Goal: Information Seeking & Learning: Compare options

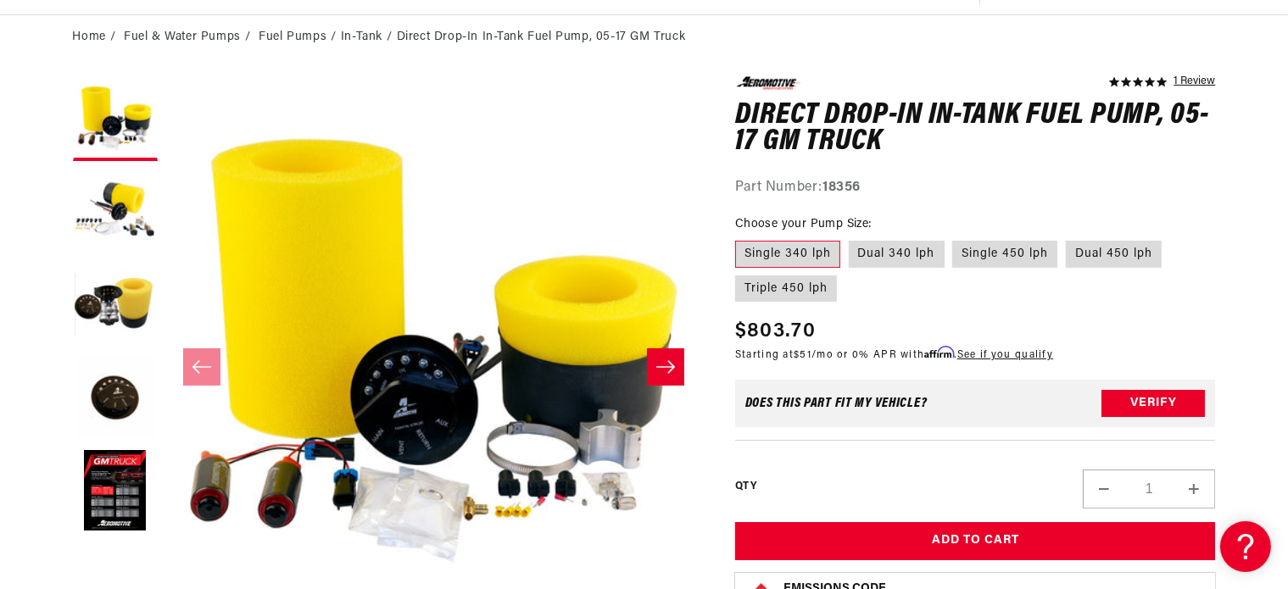
scroll to position [159, 0]
click at [1009, 259] on label "Single 450 lph" at bounding box center [1004, 254] width 105 height 27
click at [954, 238] on input "Single 450 lph" at bounding box center [953, 237] width 1 height 1
radio input "true"
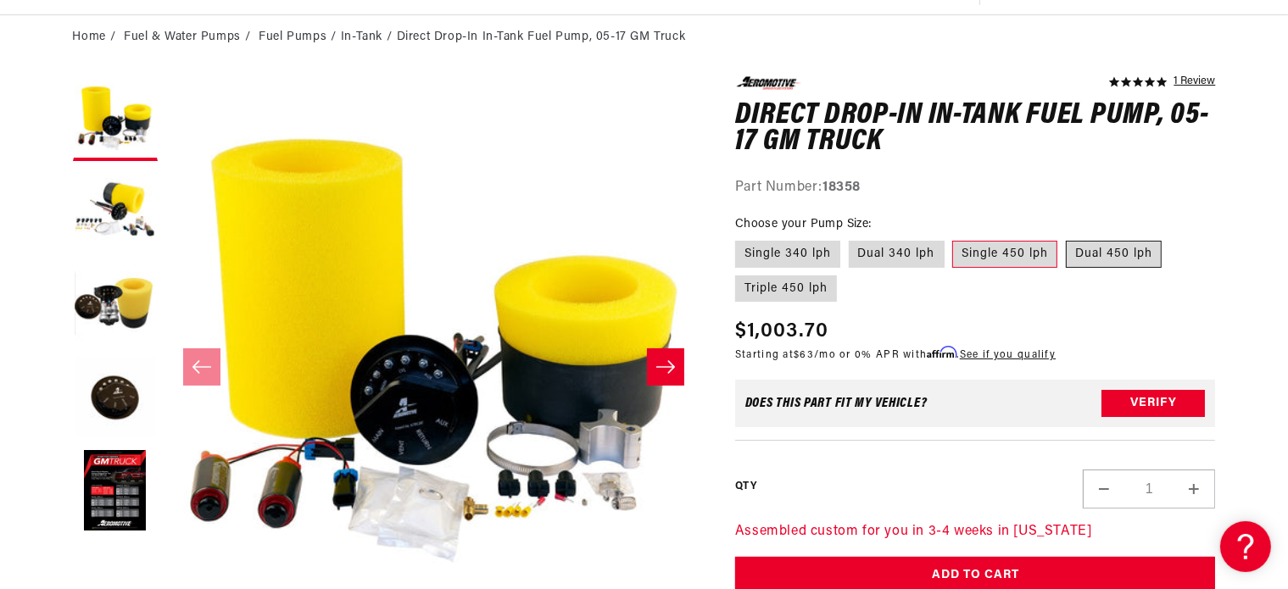
click at [1078, 250] on label "Dual 450 lph" at bounding box center [1114, 254] width 96 height 27
click at [1066, 238] on input "Dual 450 lph" at bounding box center [1066, 237] width 1 height 1
radio input "true"
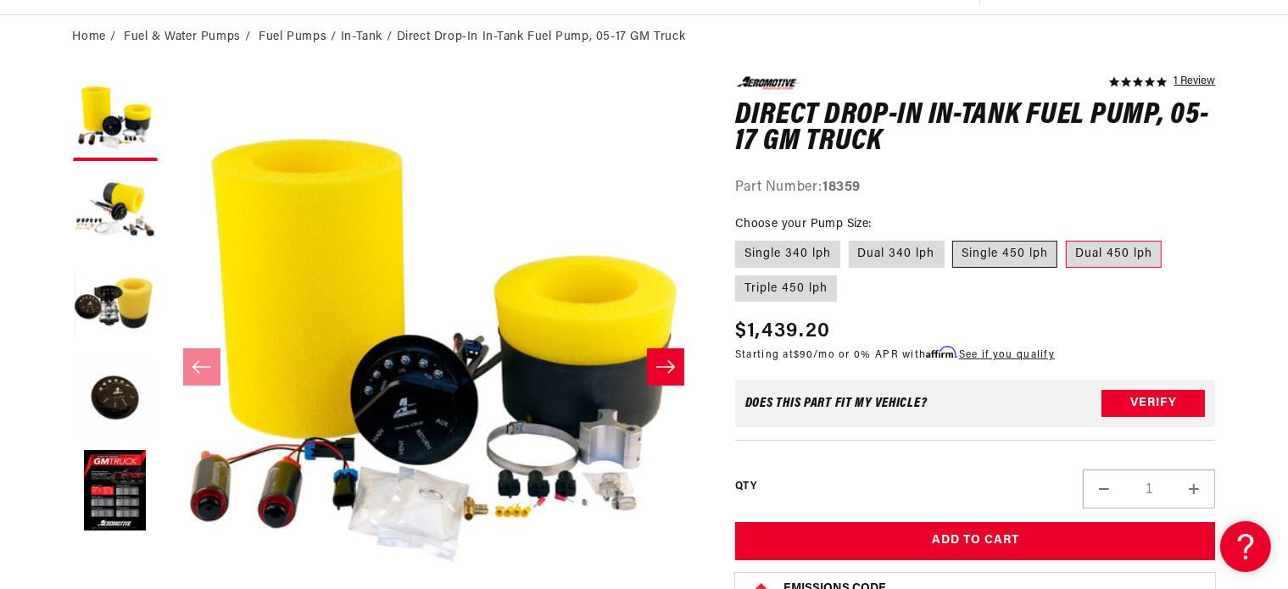
click at [1011, 252] on label "Single 450 lph" at bounding box center [1004, 254] width 105 height 27
click at [954, 238] on input "Single 450 lph" at bounding box center [953, 237] width 1 height 1
radio input "true"
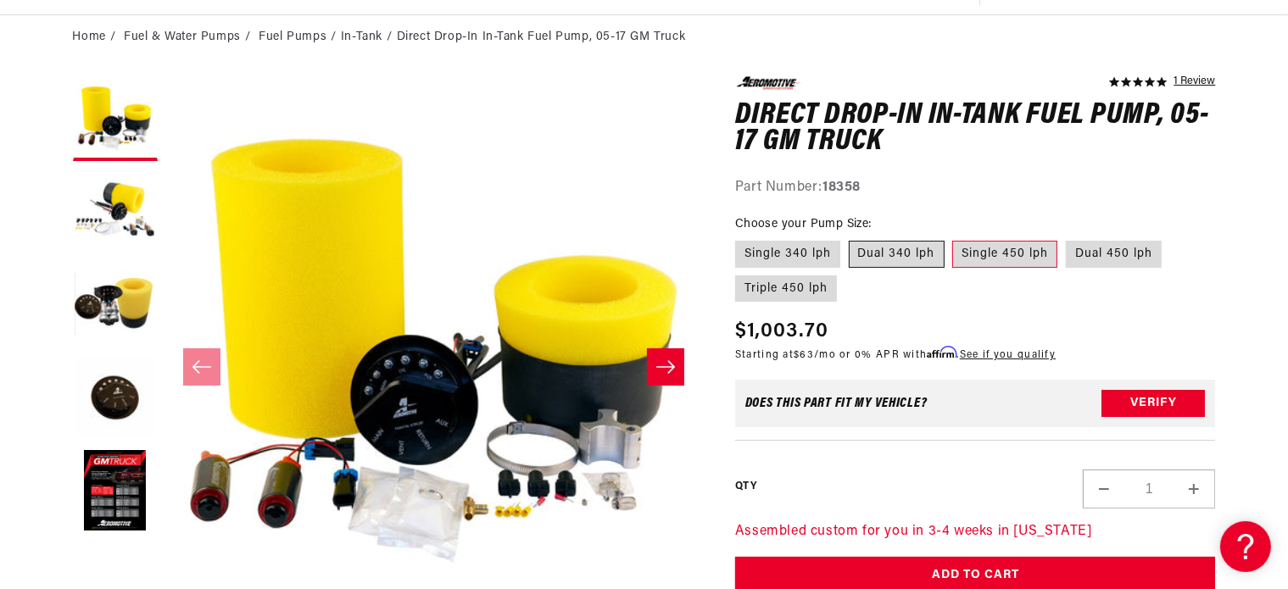
click at [920, 254] on label "Dual 340 lph" at bounding box center [897, 254] width 96 height 27
click at [849, 238] on input "Dual 340 lph" at bounding box center [849, 237] width 1 height 1
radio input "true"
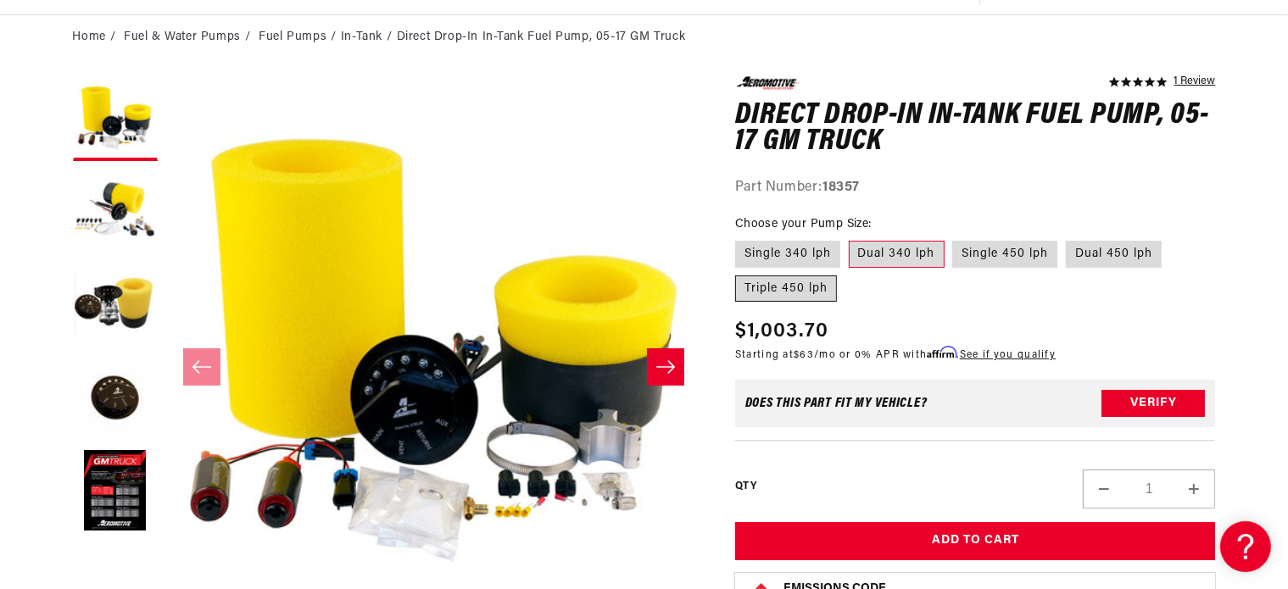
click at [817, 287] on label "Triple 450 lph" at bounding box center [786, 289] width 102 height 27
click at [1170, 238] on input "Triple 450 lph" at bounding box center [1170, 237] width 1 height 1
radio input "true"
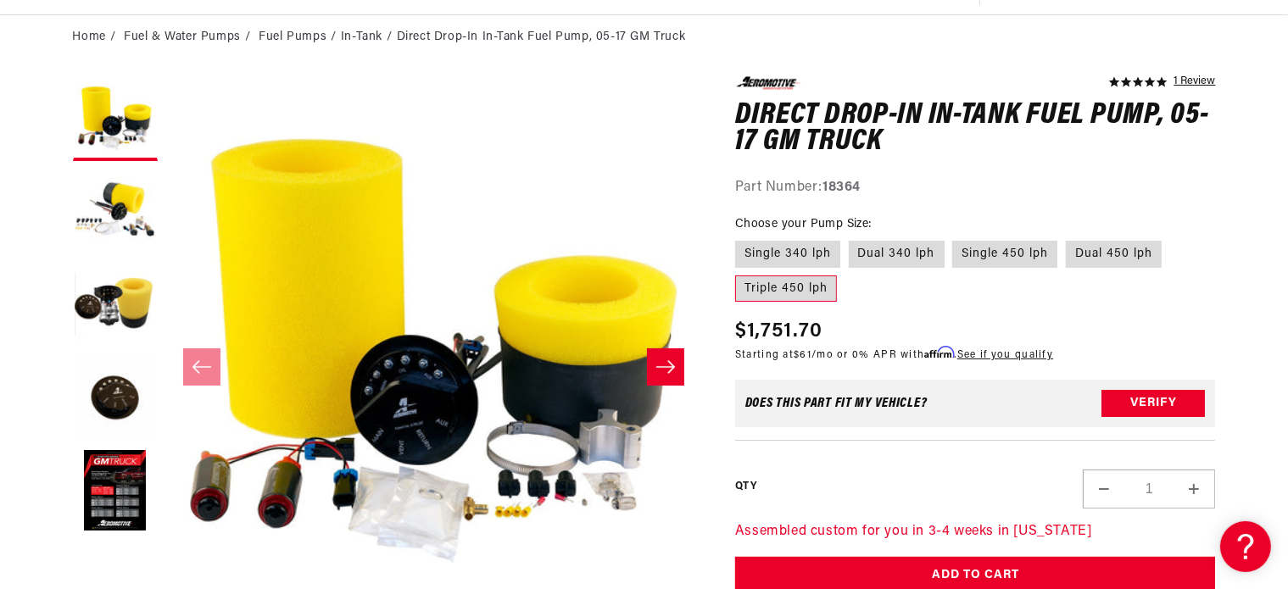
scroll to position [318, 0]
